Goal: Information Seeking & Learning: Learn about a topic

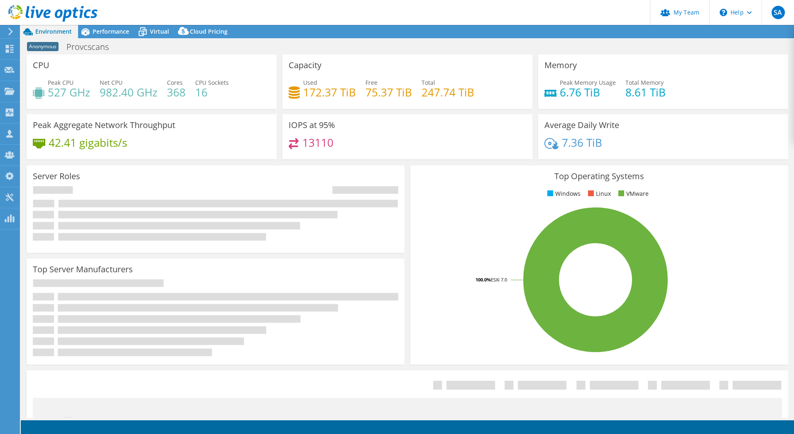
select select "USD"
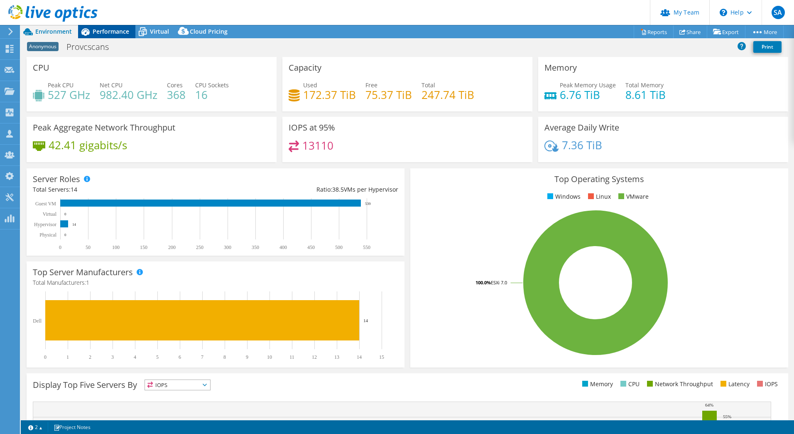
click at [113, 36] on div "Performance" at bounding box center [106, 31] width 57 height 13
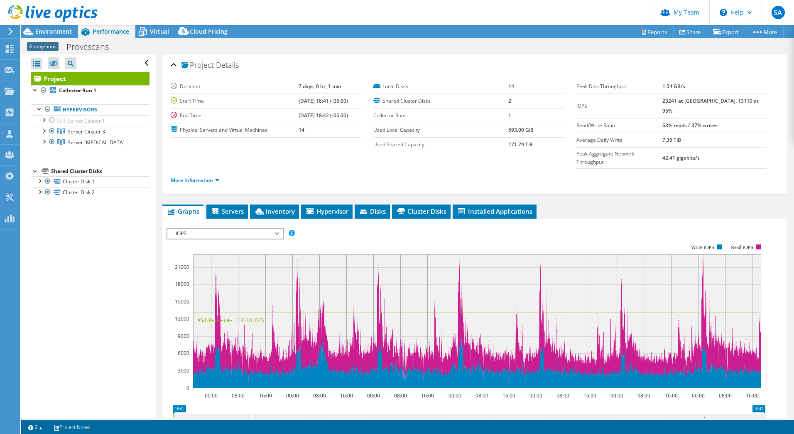
click at [343, 17] on header "SA Partner Team Admin [PERSON_NAME] [EMAIL_ADDRESS][DOMAIN_NAME] redesign My Pr…" at bounding box center [397, 12] width 794 height 25
click at [34, 30] on icon at bounding box center [28, 32] width 15 height 15
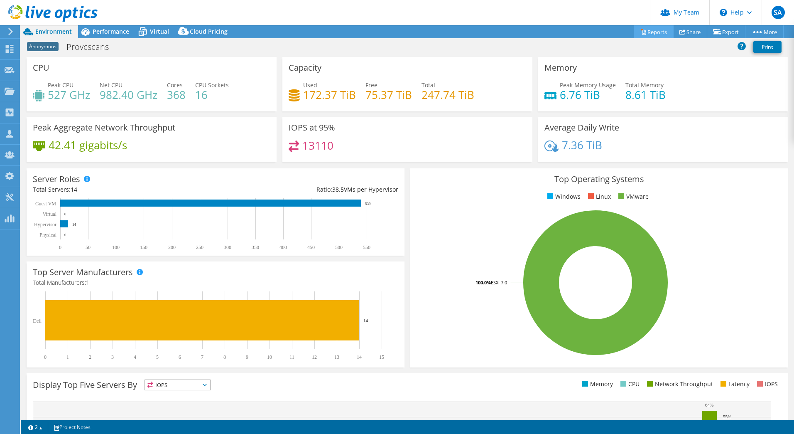
click at [658, 32] on link "Reports" at bounding box center [654, 31] width 40 height 13
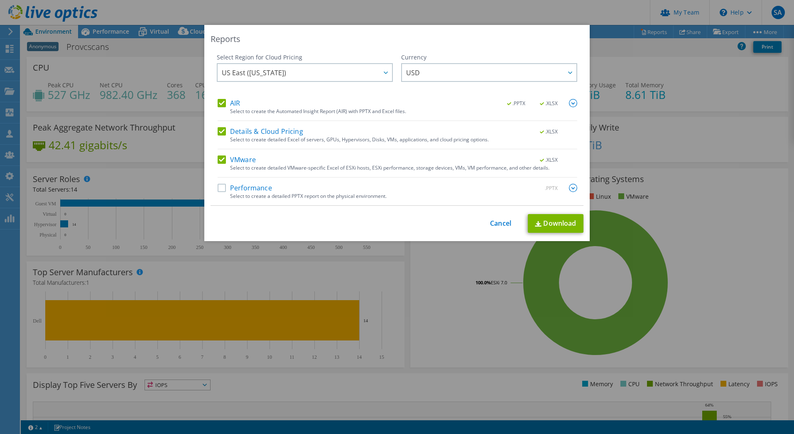
click at [354, 260] on div "Reports Select Region for Cloud Pricing Asia Pacific ([GEOGRAPHIC_DATA]) [GEOGR…" at bounding box center [397, 217] width 794 height 384
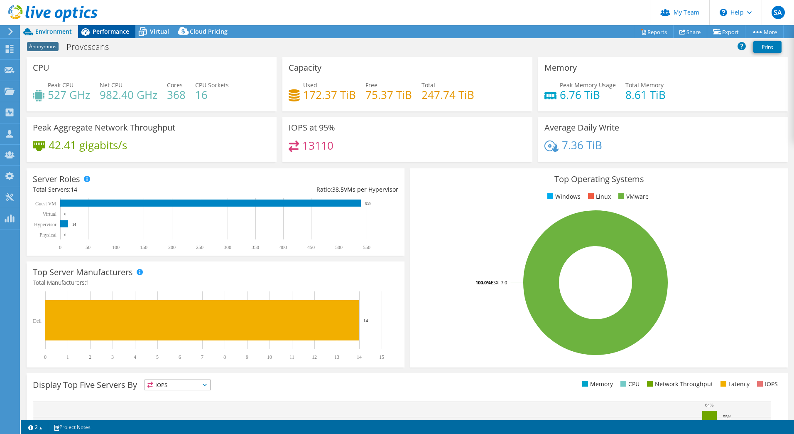
click at [108, 29] on span "Performance" at bounding box center [111, 31] width 37 height 8
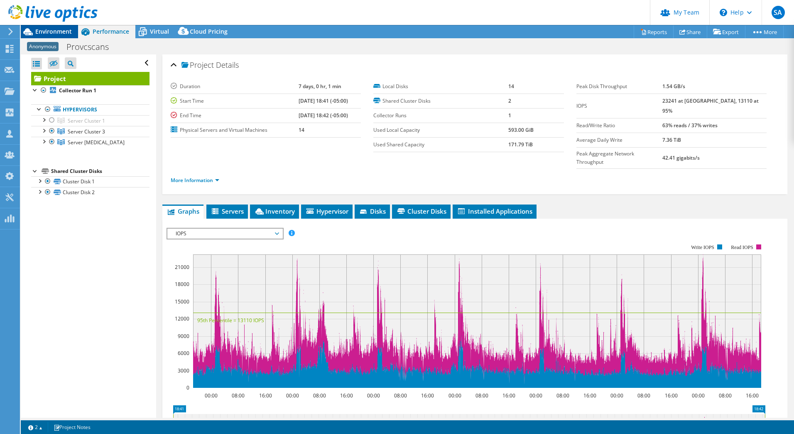
click at [49, 31] on span "Environment" at bounding box center [53, 31] width 37 height 8
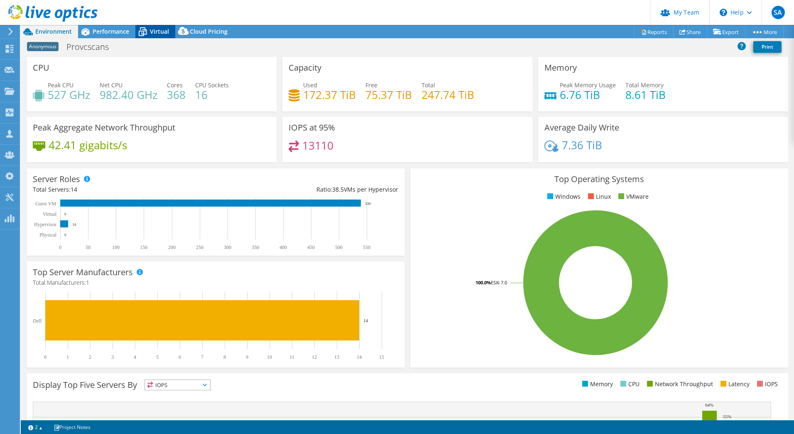
click at [164, 31] on span "Virtual" at bounding box center [159, 31] width 19 height 8
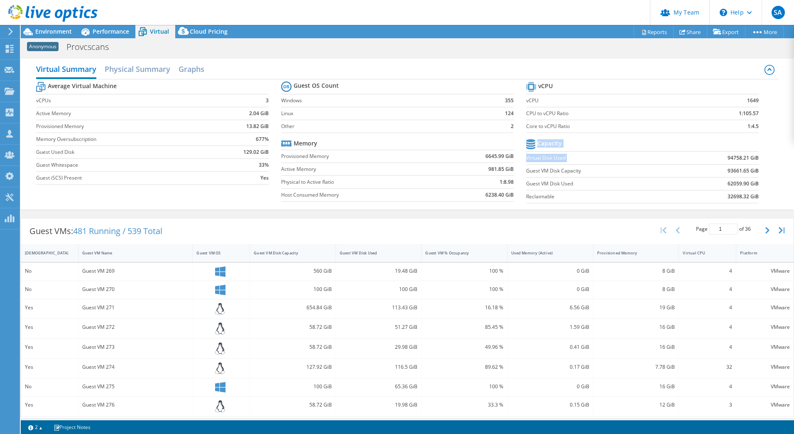
drag, startPoint x: 721, startPoint y: 158, endPoint x: 767, endPoint y: 157, distance: 45.7
click at [767, 157] on div "Average Virtual Machine vCPUs 3 Active Memory 2.04 GiB Provisioned Memory 13.82…" at bounding box center [407, 143] width 743 height 128
click at [714, 187] on td "62059.90 GiB" at bounding box center [718, 183] width 81 height 13
click at [100, 34] on span "Performance" at bounding box center [111, 31] width 37 height 8
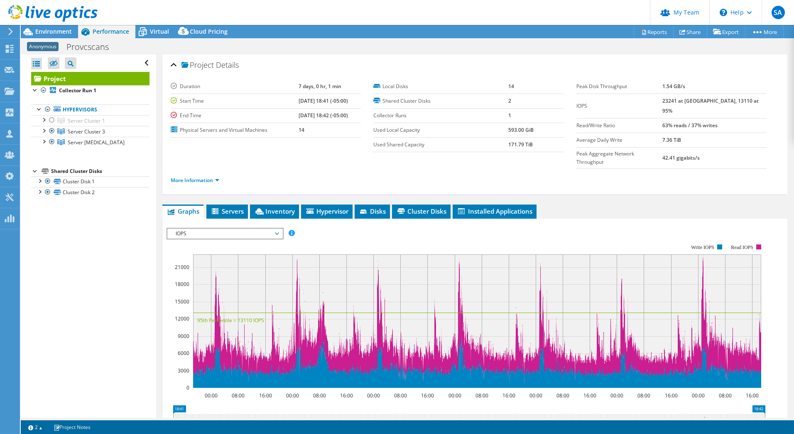
click at [233, 228] on span "IOPS" at bounding box center [225, 233] width 107 height 10
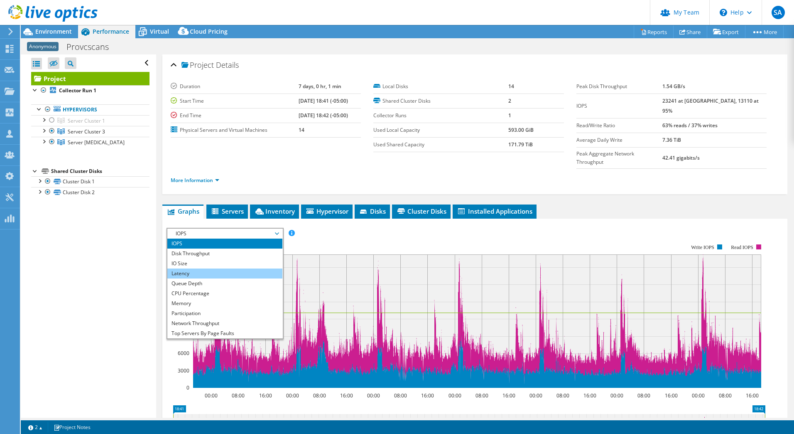
click at [204, 268] on li "Latency" at bounding box center [224, 273] width 115 height 10
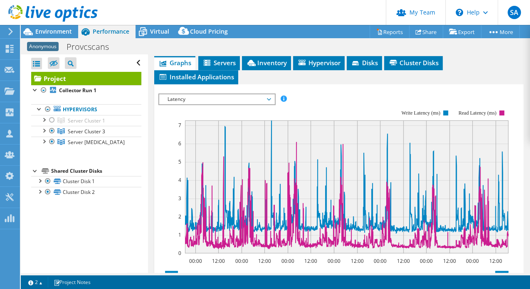
scroll to position [216, 0]
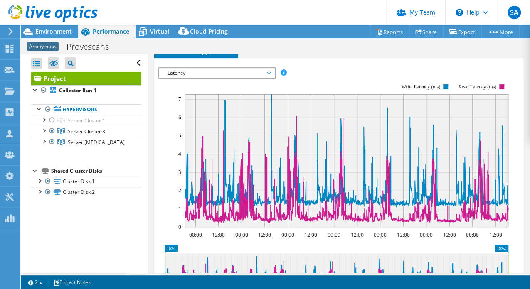
click at [200, 70] on span "Latency" at bounding box center [216, 73] width 107 height 10
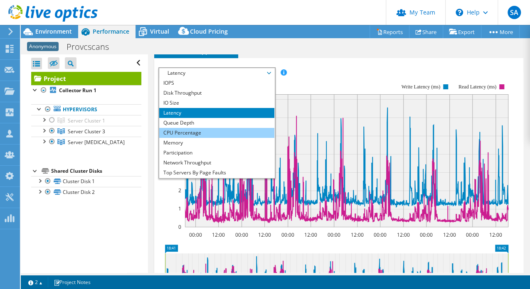
click at [195, 131] on li "CPU Percentage" at bounding box center [216, 133] width 115 height 10
